Goal: Task Accomplishment & Management: Use online tool/utility

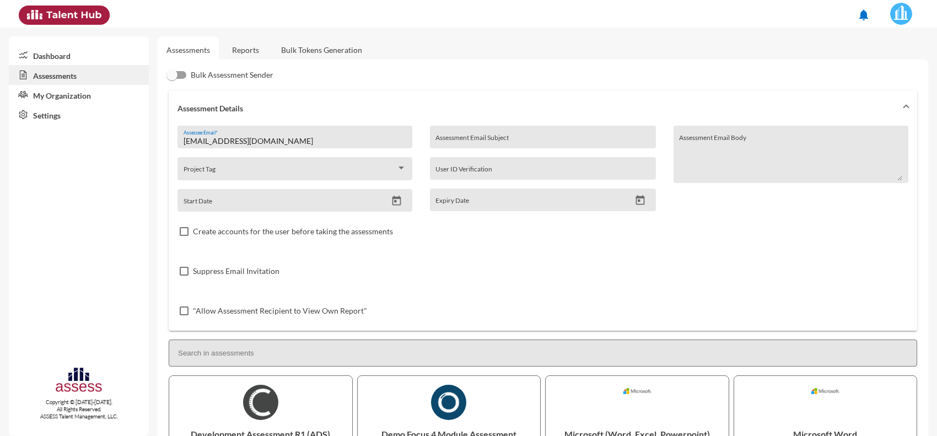
click at [247, 53] on link "Reports" at bounding box center [245, 49] width 45 height 27
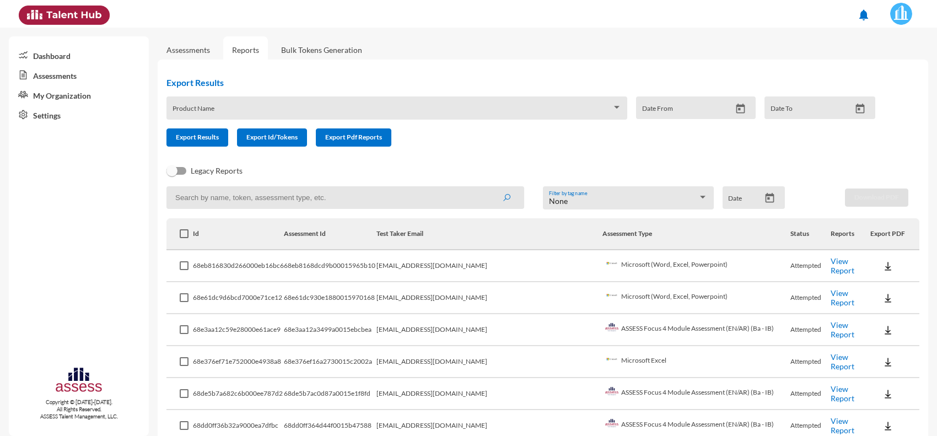
click at [835, 266] on link "View Report" at bounding box center [843, 265] width 24 height 19
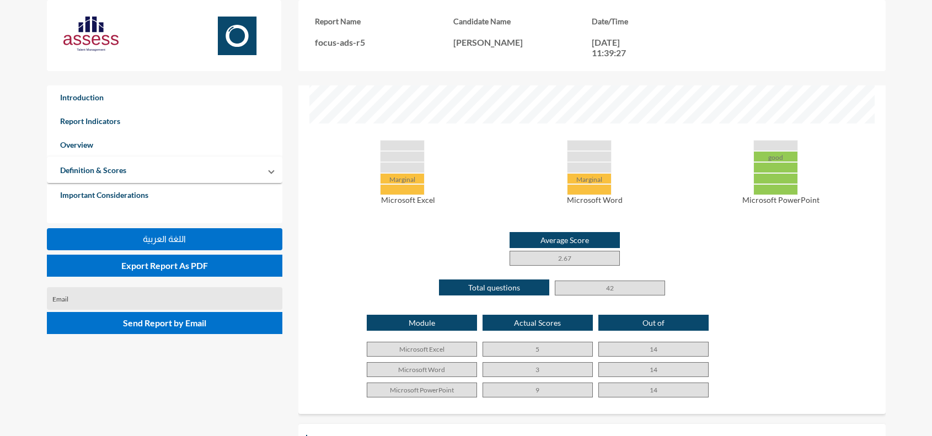
scroll to position [482, 0]
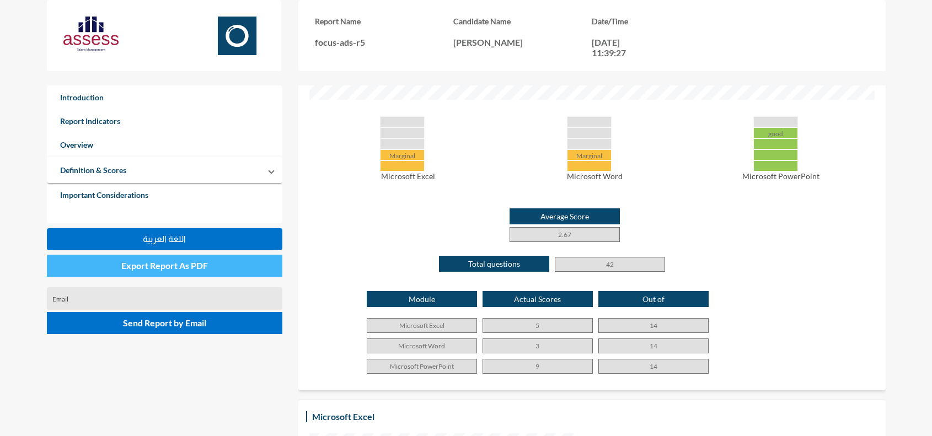
click at [138, 255] on button "Export Report As PDF" at bounding box center [165, 266] width 236 height 22
